Goal: Task Accomplishment & Management: Use online tool/utility

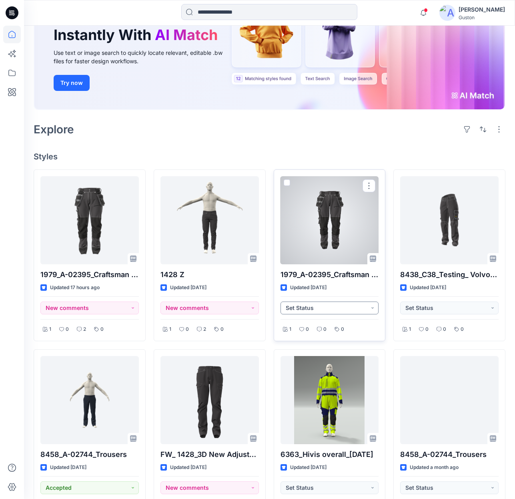
scroll to position [120, 0]
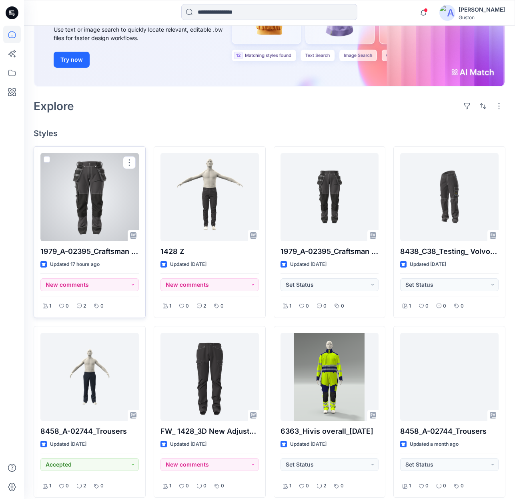
click at [89, 211] on div at bounding box center [89, 197] width 99 height 88
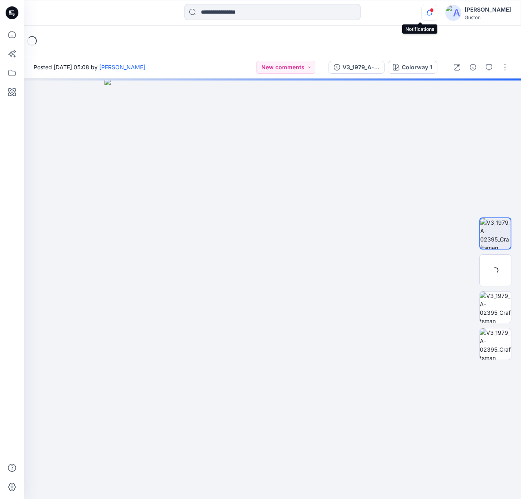
click at [422, 12] on icon "button" at bounding box center [429, 13] width 15 height 16
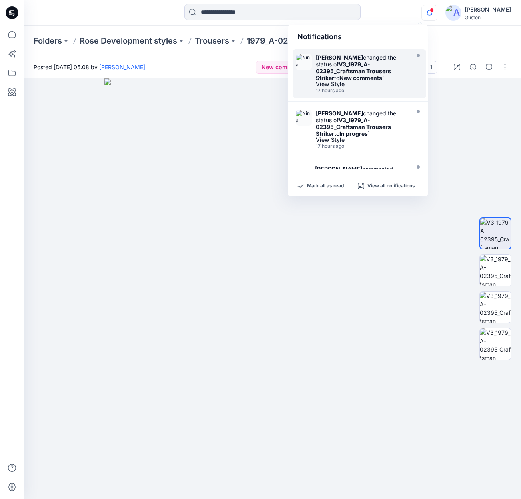
click at [352, 80] on div "[PERSON_NAME] changed the status of V3_1979_A-02395_Craftsman Trousers Striker …" at bounding box center [362, 67] width 92 height 27
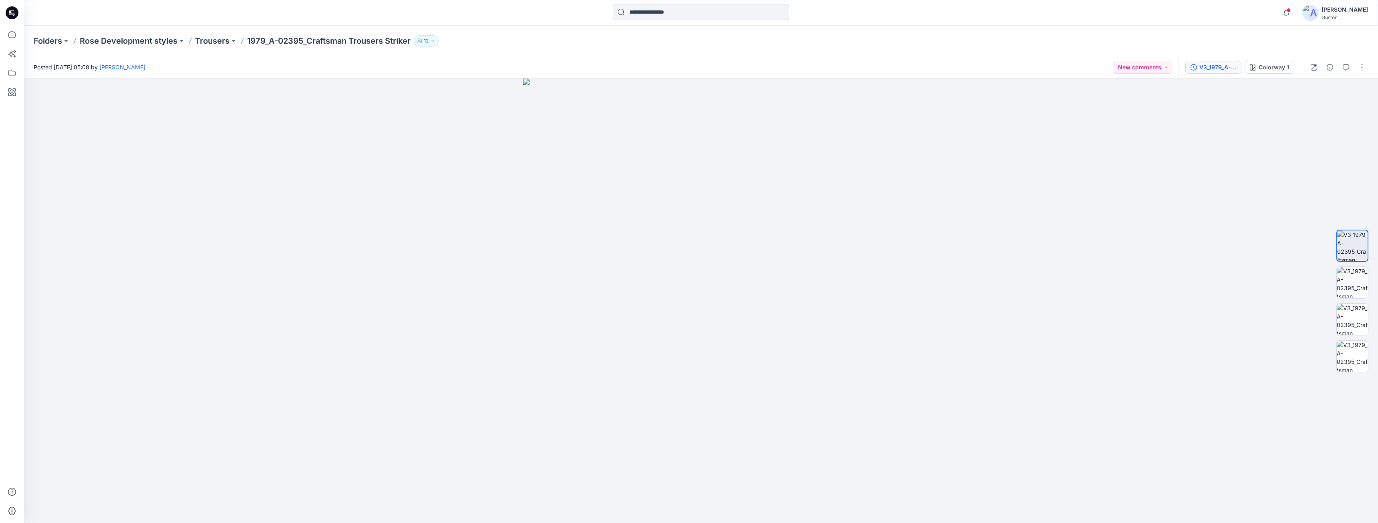
click at [521, 66] on div "V3_1979_A-02395_Craftsman Trousers Striker" at bounding box center [1217, 67] width 37 height 9
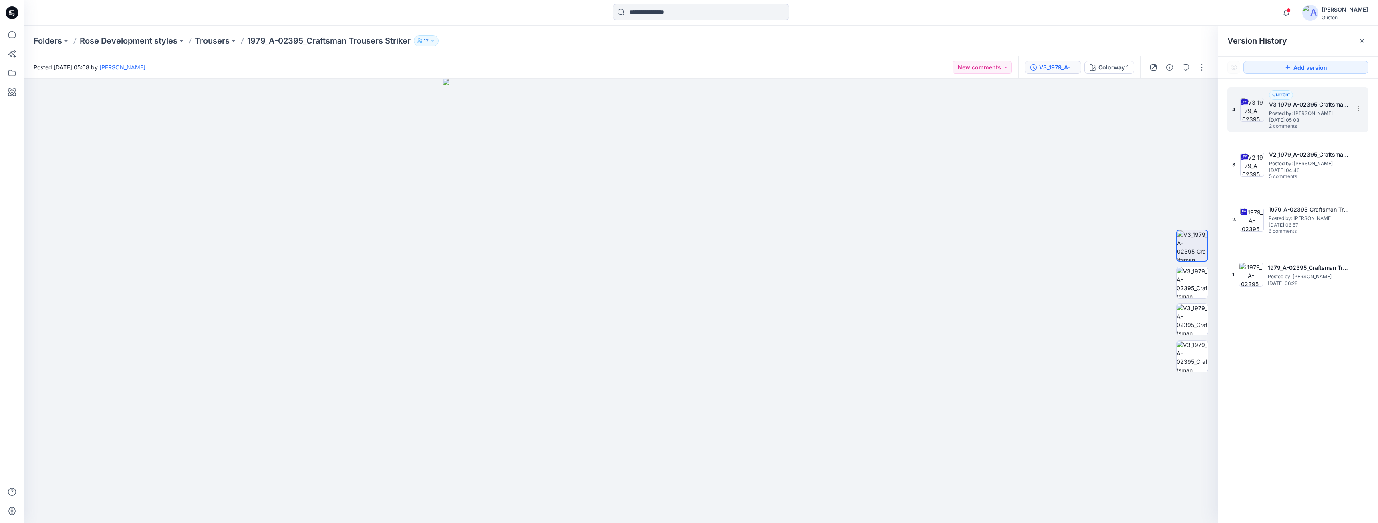
click at [521, 107] on h5 "V3_1979_A-02395_Craftsman Trousers Striker" at bounding box center [1309, 105] width 80 height 10
click at [521, 119] on span "[DATE] 05:08" at bounding box center [1309, 120] width 80 height 6
click at [521, 68] on icon "button" at bounding box center [1185, 67] width 6 height 6
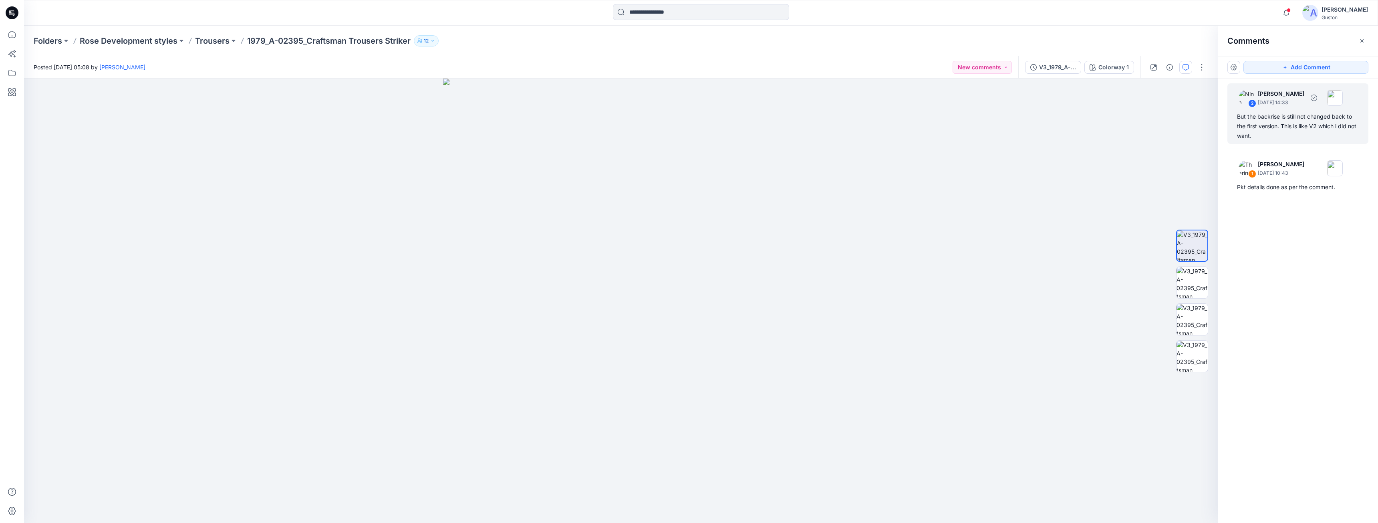
click at [521, 115] on div "But the backrise is still not changed back to the first version. This is like V…" at bounding box center [1298, 126] width 122 height 29
drag, startPoint x: 694, startPoint y: 183, endPoint x: 868, endPoint y: 187, distance: 174.3
click at [521, 187] on button at bounding box center [849, 187] width 131 height 5
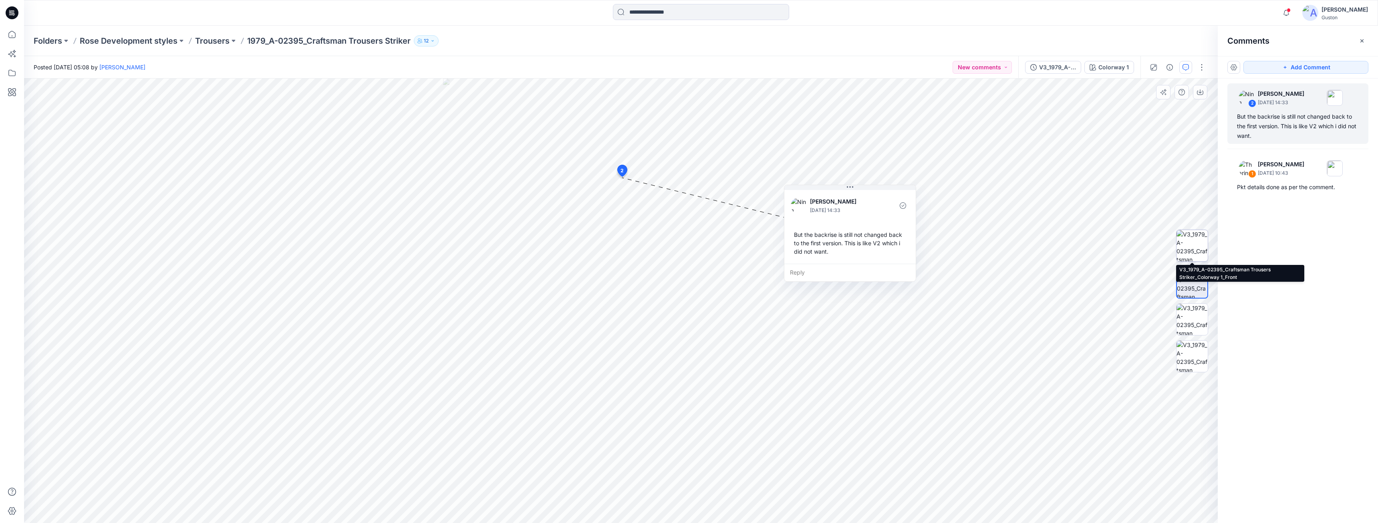
click at [521, 254] on img at bounding box center [1191, 245] width 31 height 31
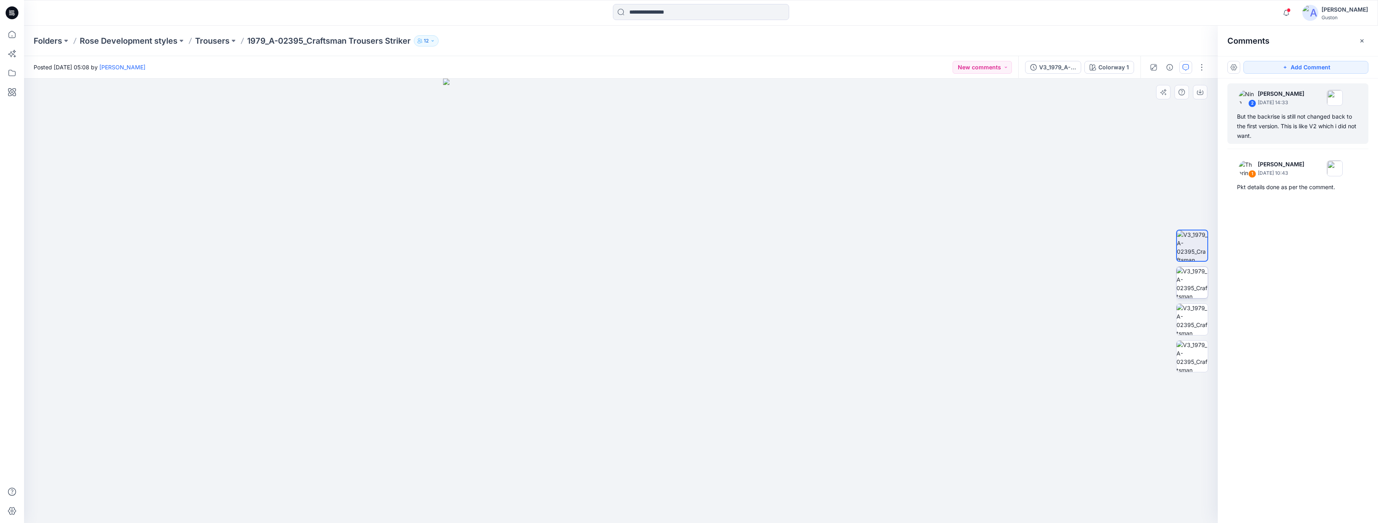
click at [521, 272] on img at bounding box center [1191, 282] width 31 height 31
drag, startPoint x: 695, startPoint y: 183, endPoint x: 796, endPoint y: 208, distance: 103.5
click at [521, 208] on button at bounding box center [775, 208] width 131 height 5
click at [521, 211] on div "[PERSON_NAME] [DATE] 14:33 But the backrise is still not changed back to the fi…" at bounding box center [775, 246] width 131 height 75
drag, startPoint x: 779, startPoint y: 209, endPoint x: 810, endPoint y: 227, distance: 35.4
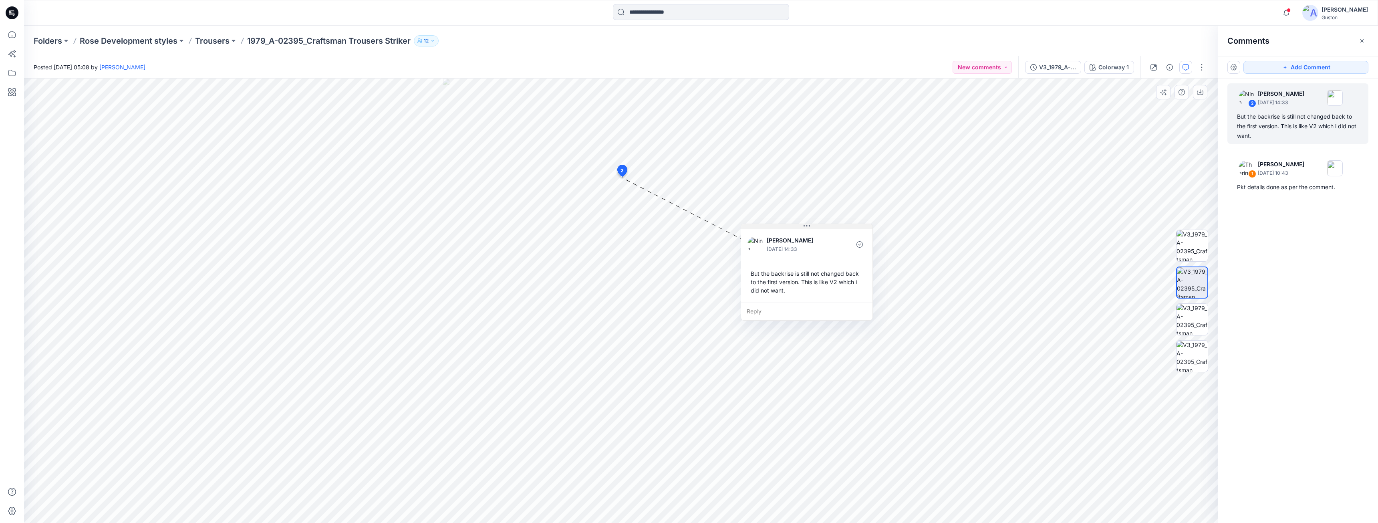
click at [521, 227] on button at bounding box center [806, 226] width 131 height 5
click at [521, 173] on span "2" at bounding box center [621, 170] width 3 height 7
